Goal: Answer question/provide support

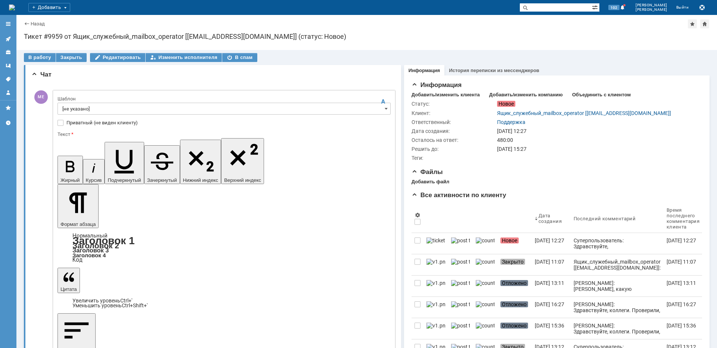
click at [77, 107] on input "[не указано]" at bounding box center [224, 109] width 333 height 12
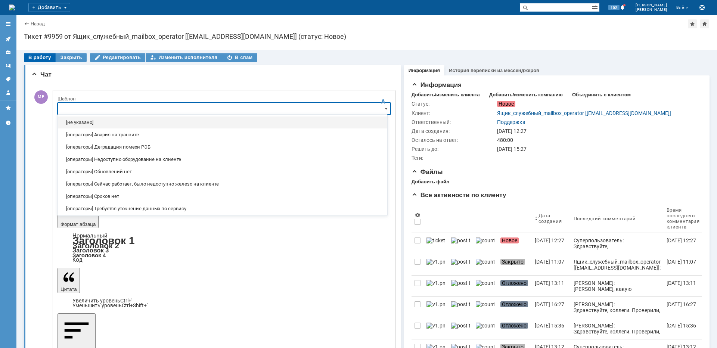
click at [42, 60] on div "В работу" at bounding box center [40, 57] width 32 height 9
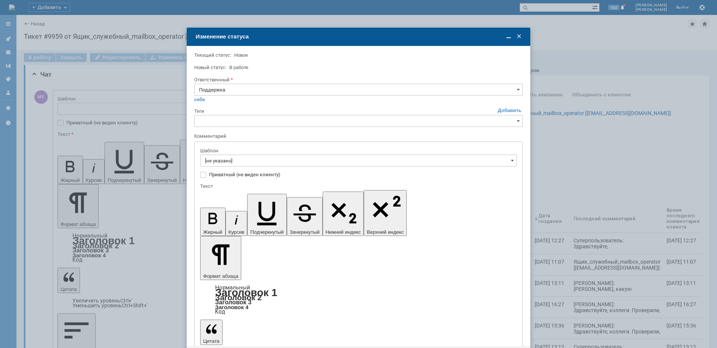
type input "[не указано]"
click at [230, 87] on input "Поддержка" at bounding box center [358, 90] width 329 height 12
click at [231, 164] on span "[PERSON_NAME]" at bounding box center [358, 165] width 319 height 6
type input "[PERSON_NAME]"
click at [231, 158] on input "[не указано]" at bounding box center [358, 161] width 317 height 12
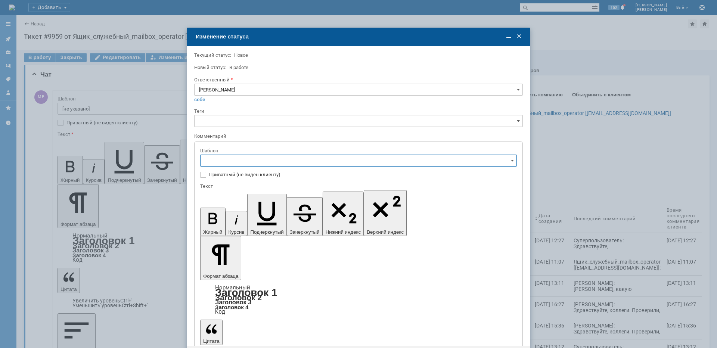
type input "[PERSON_NAME]"
click at [269, 210] on span "[операторы] штатно потерь нет" at bounding box center [358, 210] width 307 height 6
type input "[операторы] штатно потерь нет"
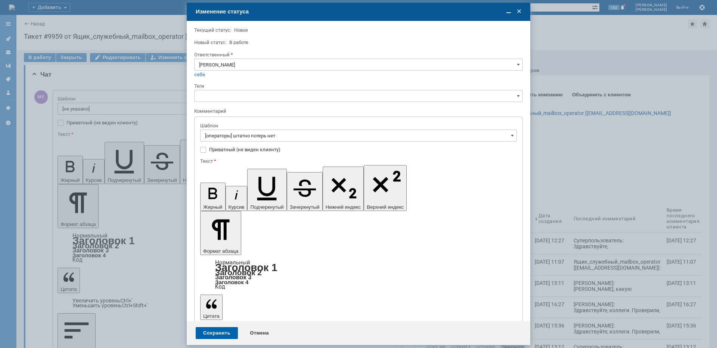
click at [213, 331] on div "Сохранить" at bounding box center [217, 333] width 42 height 12
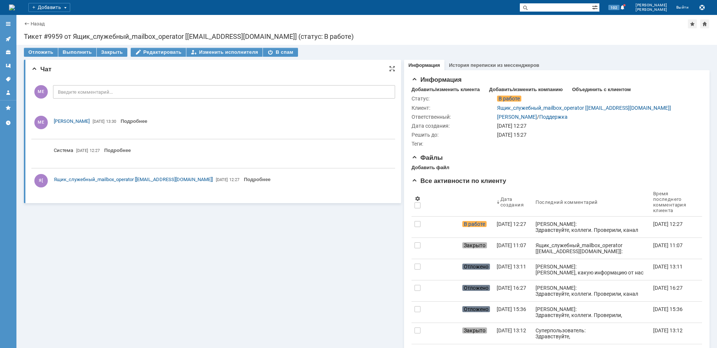
scroll to position [0, 0]
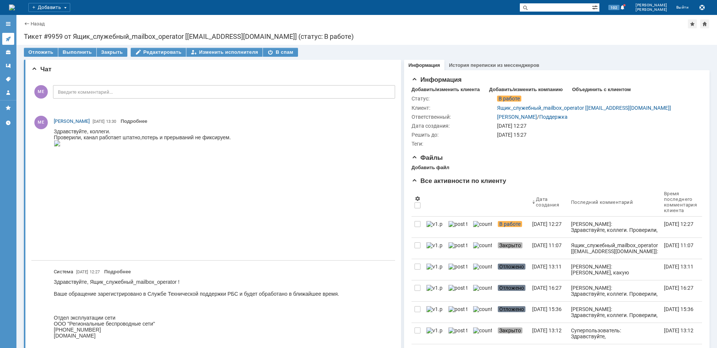
click at [4, 38] on link at bounding box center [8, 39] width 12 height 12
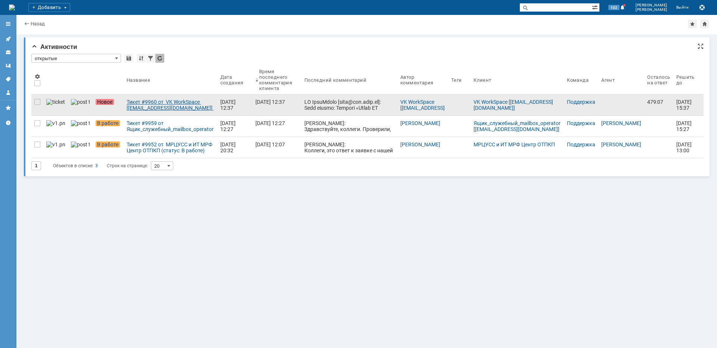
click at [131, 102] on div "Тикет #9960 от VK WorkSpace [[EMAIL_ADDRESS][DOMAIN_NAME]] (статус: Новое)" at bounding box center [171, 105] width 88 height 12
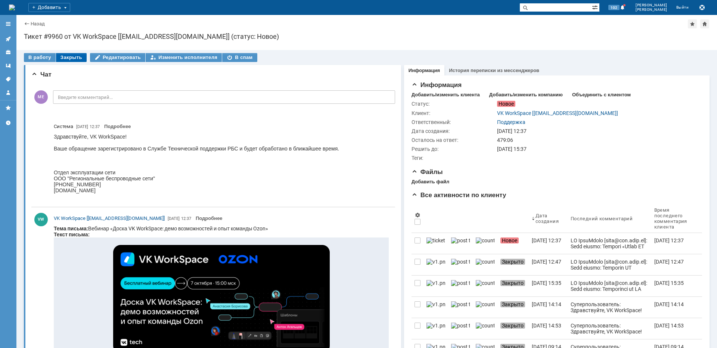
click at [74, 61] on div "Закрыть" at bounding box center [71, 57] width 31 height 9
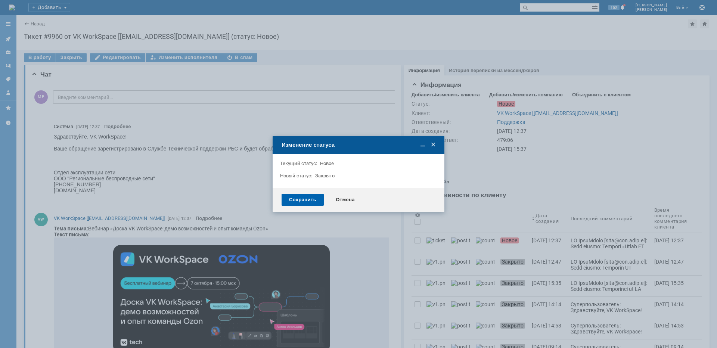
click at [288, 195] on div "Сохранить" at bounding box center [303, 200] width 42 height 12
